Goal: Find contact information: Find contact information

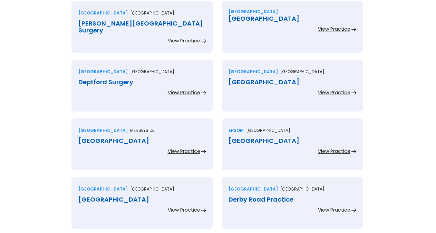
scroll to position [1435, 0]
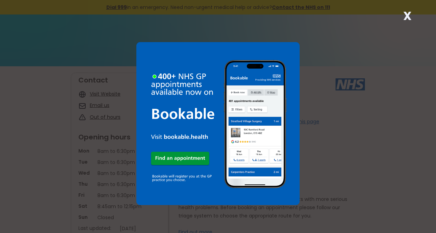
click at [404, 15] on strong "X" at bounding box center [407, 16] width 8 height 17
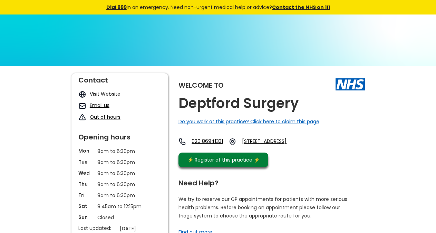
copy link "Se14 6tj,"
drag, startPoint x: 328, startPoint y: 157, endPoint x: 308, endPoint y: 153, distance: 20.3
click at [308, 153] on div "Welcome to Deptford Surgery Do you work at this practice? Click here to claim t…" at bounding box center [271, 121] width 186 height 97
click at [306, 102] on div "Welcome to Deptford Surgery Do you work at this practice? Click here to claim t…" at bounding box center [271, 121] width 186 height 97
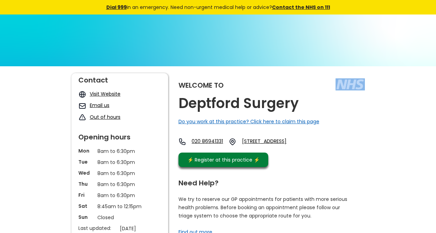
copy img
drag, startPoint x: 306, startPoint y: 102, endPoint x: 274, endPoint y: 104, distance: 31.4
click at [274, 104] on div "Welcome to Deptford Surgery Do you work at this practice? Click here to claim t…" at bounding box center [271, 121] width 186 height 97
copy link "Se14 6tj"
drag, startPoint x: 325, startPoint y: 153, endPoint x: 307, endPoint y: 153, distance: 18.6
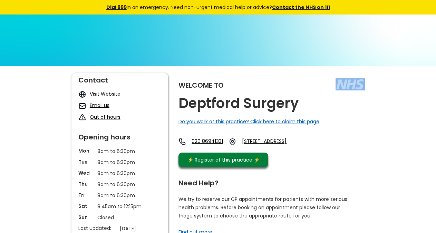
click at [305, 149] on div "020 86941331 [STREET_ADDRESS]" at bounding box center [241, 143] width 127 height 11
